Goal: Navigation & Orientation: Find specific page/section

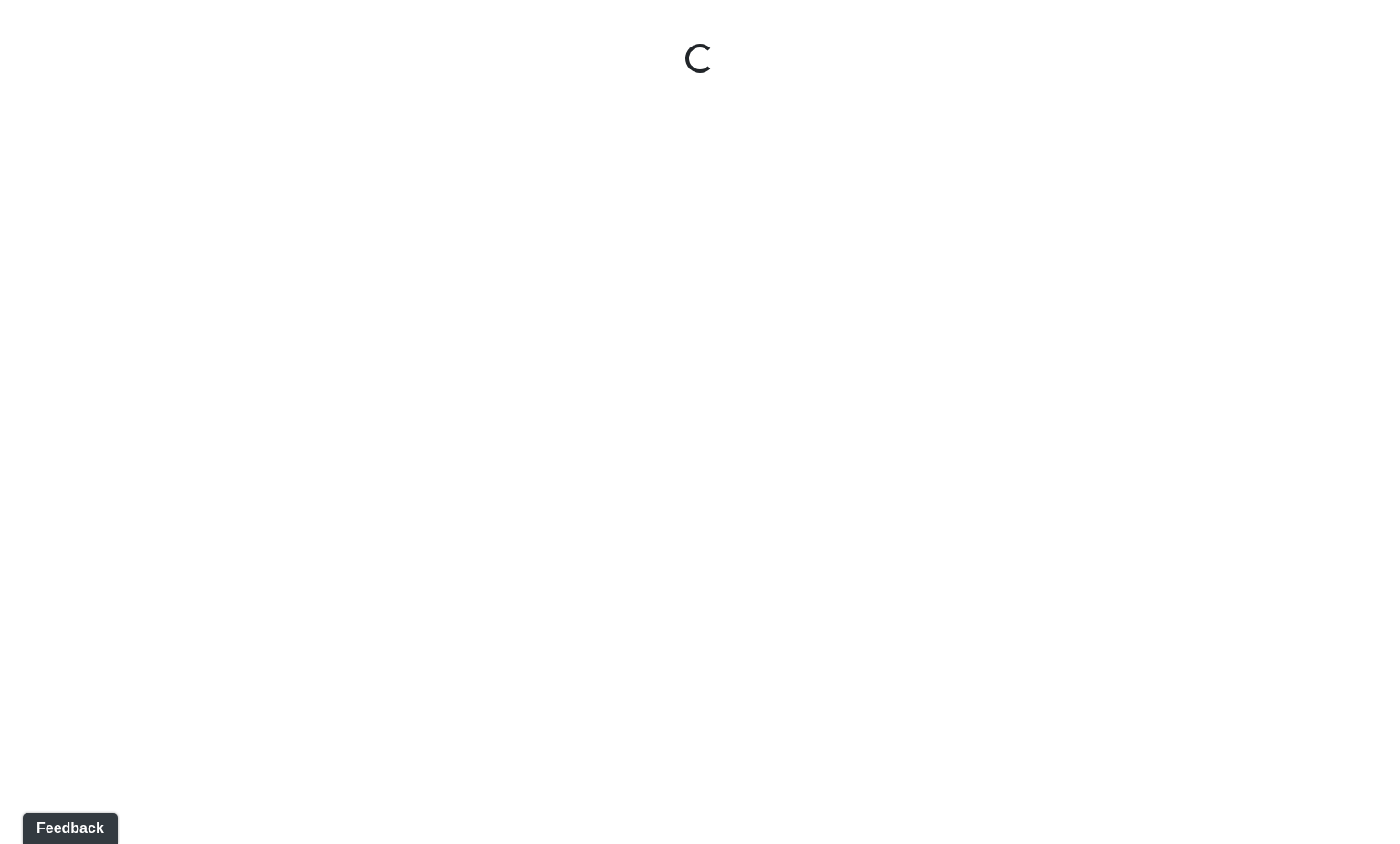
select select "gontoaMErPAtzSBVXh4ptW"
select select "h3ebyGk32eUmSzz99H473o"
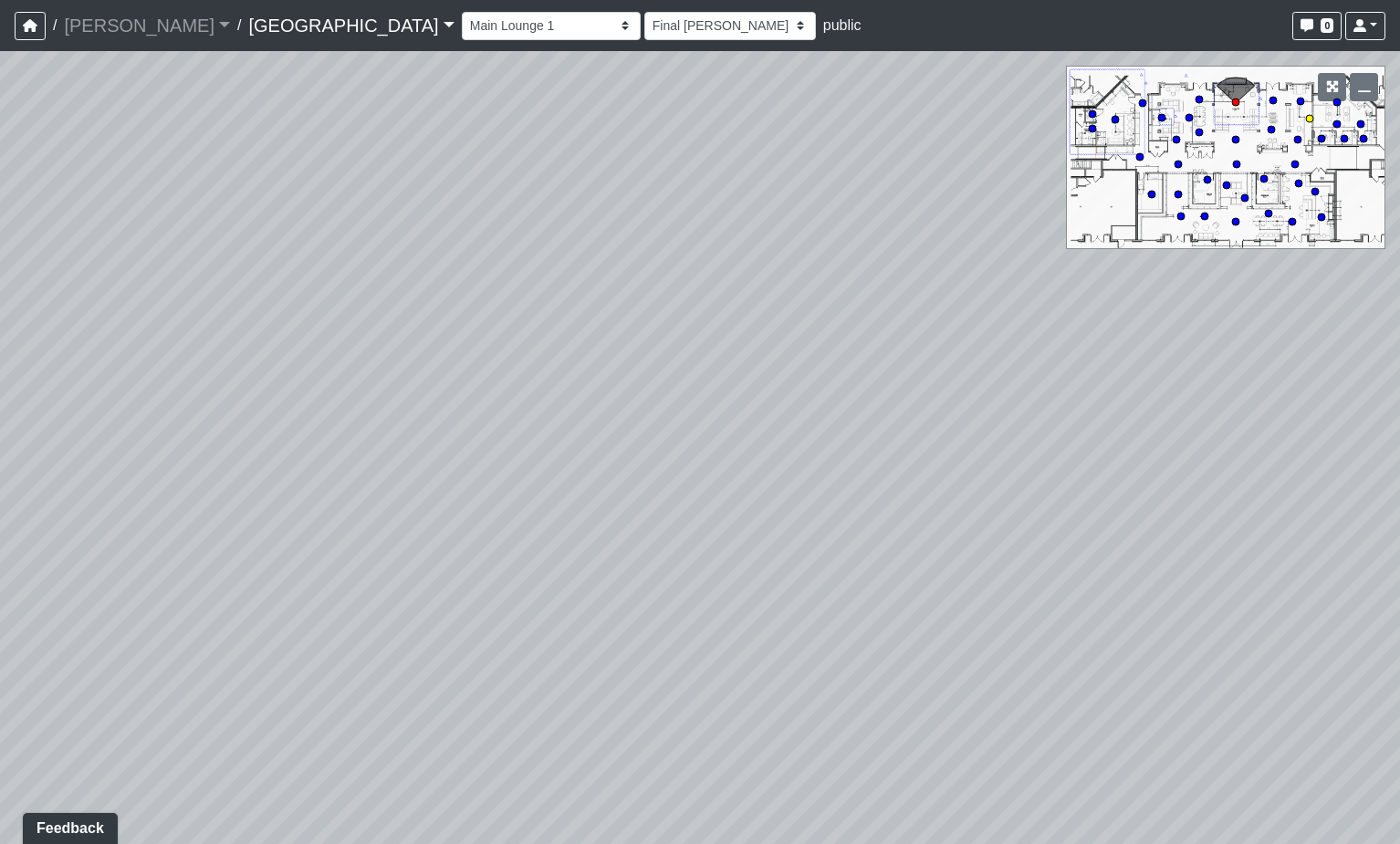
click at [1309, 122] on circle at bounding box center [1310, 119] width 8 height 8
select select "xuF2CW1jZayweEv98YGaSx"
select select "h3ebyGk32eUmSzz99H473o"
drag, startPoint x: 816, startPoint y: 673, endPoint x: -598, endPoint y: 78, distance: 1534.1
click at [0, 78] on html "/ [PERSON_NAME] Loading... / [GEOGRAPHIC_DATA] [GEOGRAPHIC_DATA] Loading... [GE…" at bounding box center [700, 422] width 1400 height 844
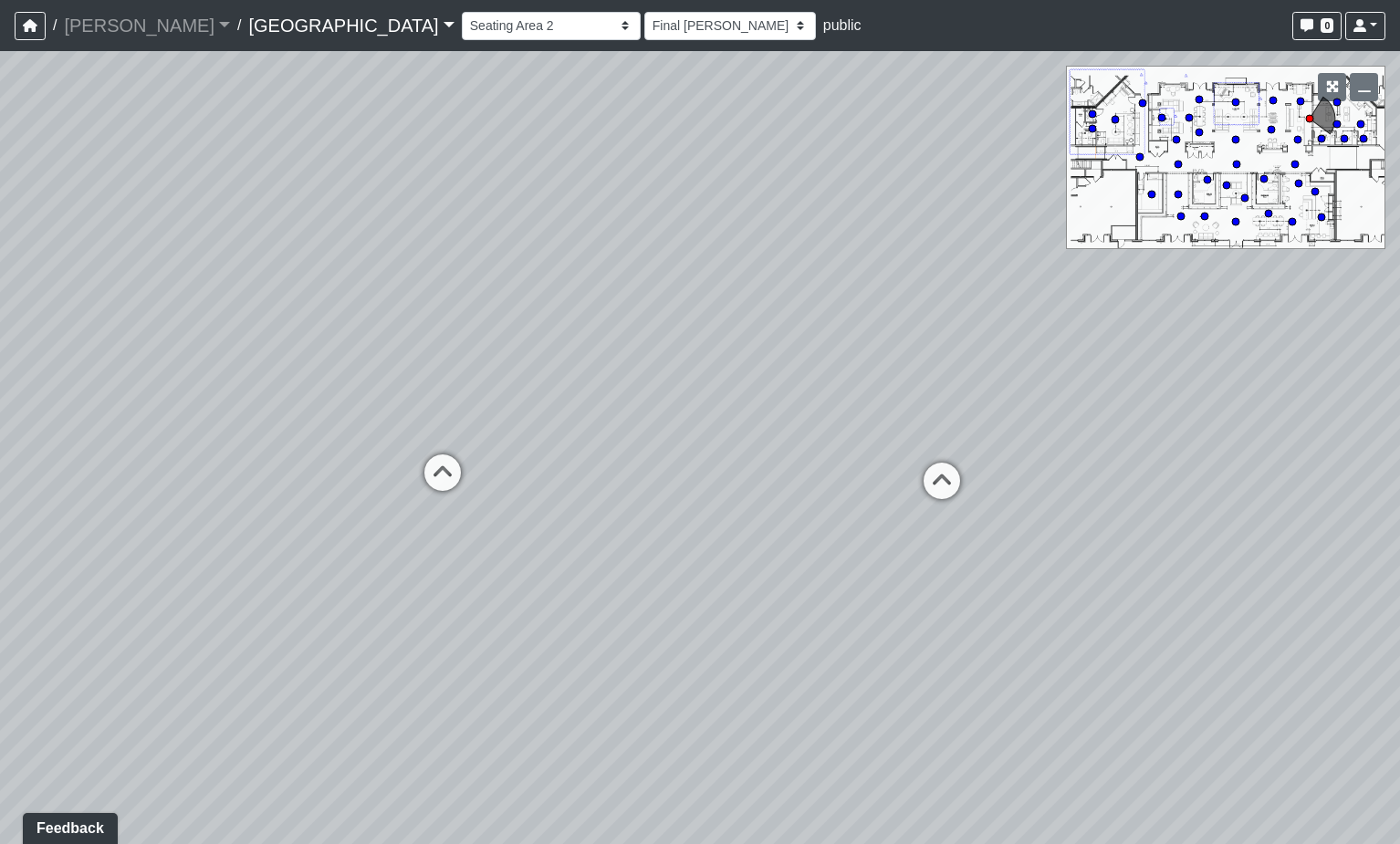
drag, startPoint x: 171, startPoint y: 412, endPoint x: -165, endPoint y: 630, distance: 400.5
click at [0, 630] on html "/ [PERSON_NAME] Loading... / [GEOGRAPHIC_DATA] [GEOGRAPHIC_DATA] Loading... [GE…" at bounding box center [700, 422] width 1400 height 844
